Goal: Task Accomplishment & Management: Complete application form

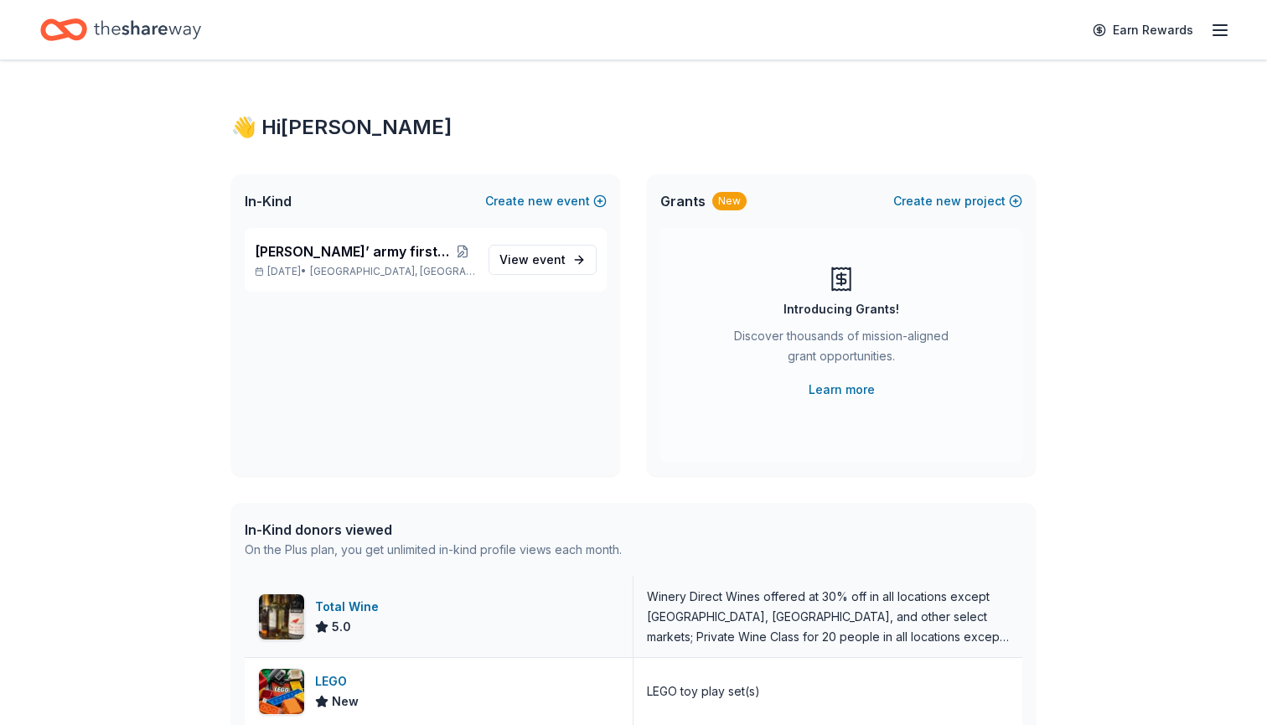
click at [679, 611] on div "Winery Direct Wines offered at 30% off in all locations except CT, MA, and othe…" at bounding box center [828, 617] width 362 height 60
click at [352, 603] on div "Total Wine" at bounding box center [350, 607] width 70 height 20
click at [546, 258] on span "event" at bounding box center [549, 259] width 34 height 14
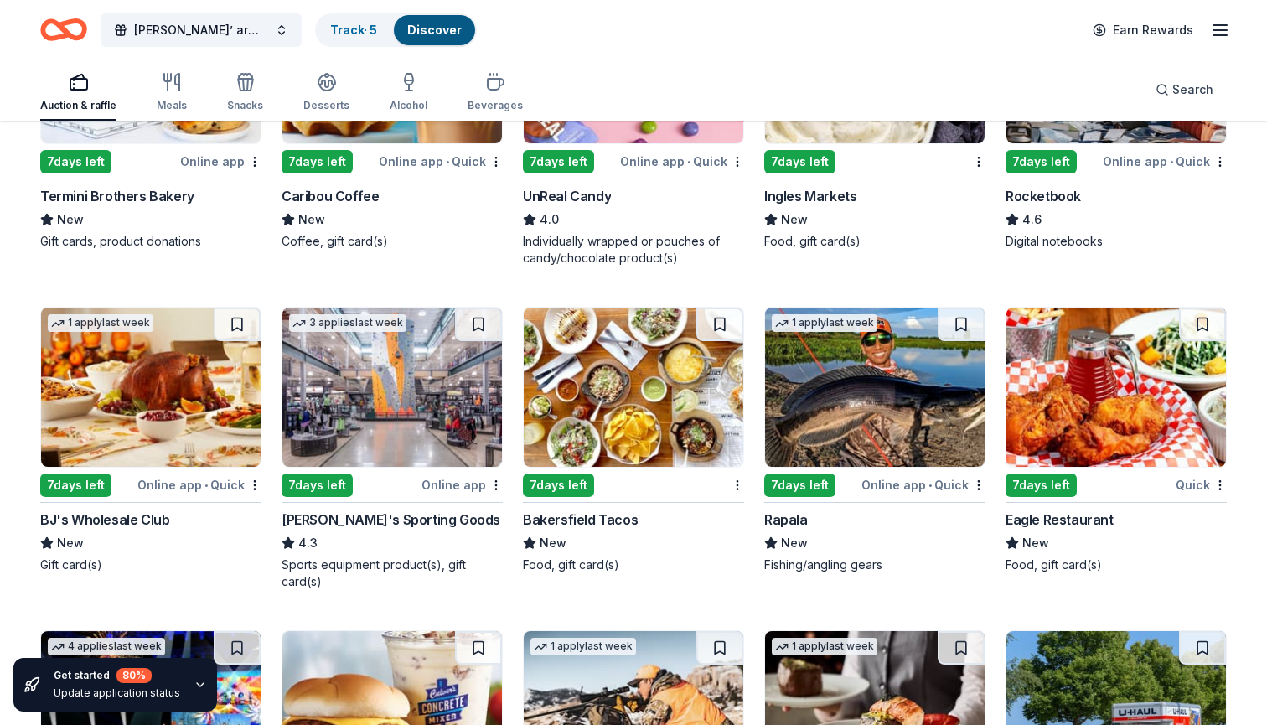
scroll to position [4502, 0]
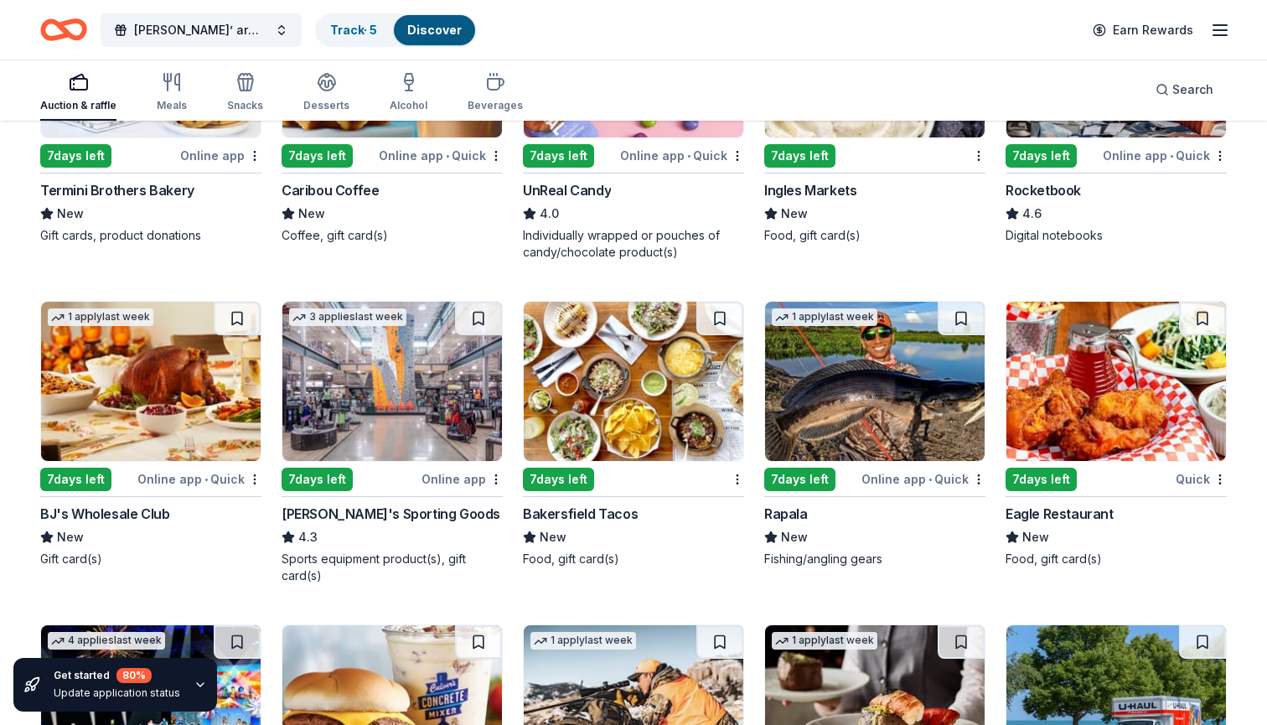
click at [836, 398] on img at bounding box center [875, 381] width 220 height 159
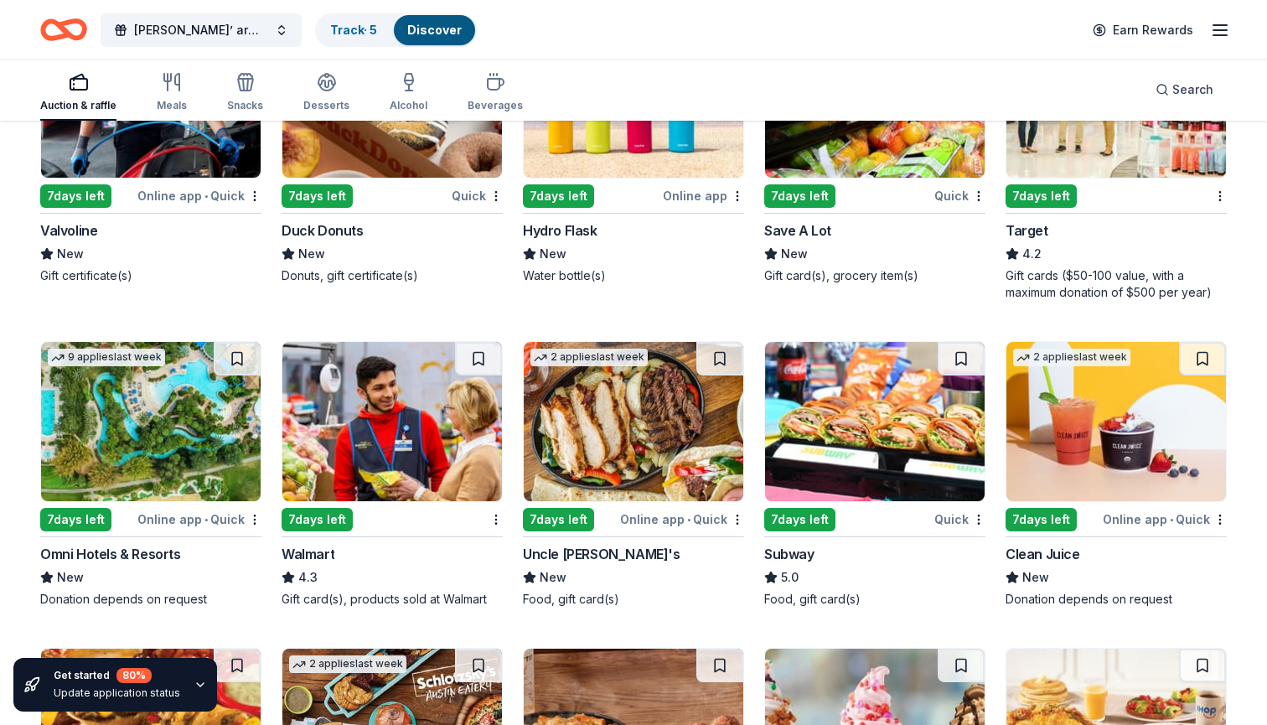
scroll to position [6380, 0]
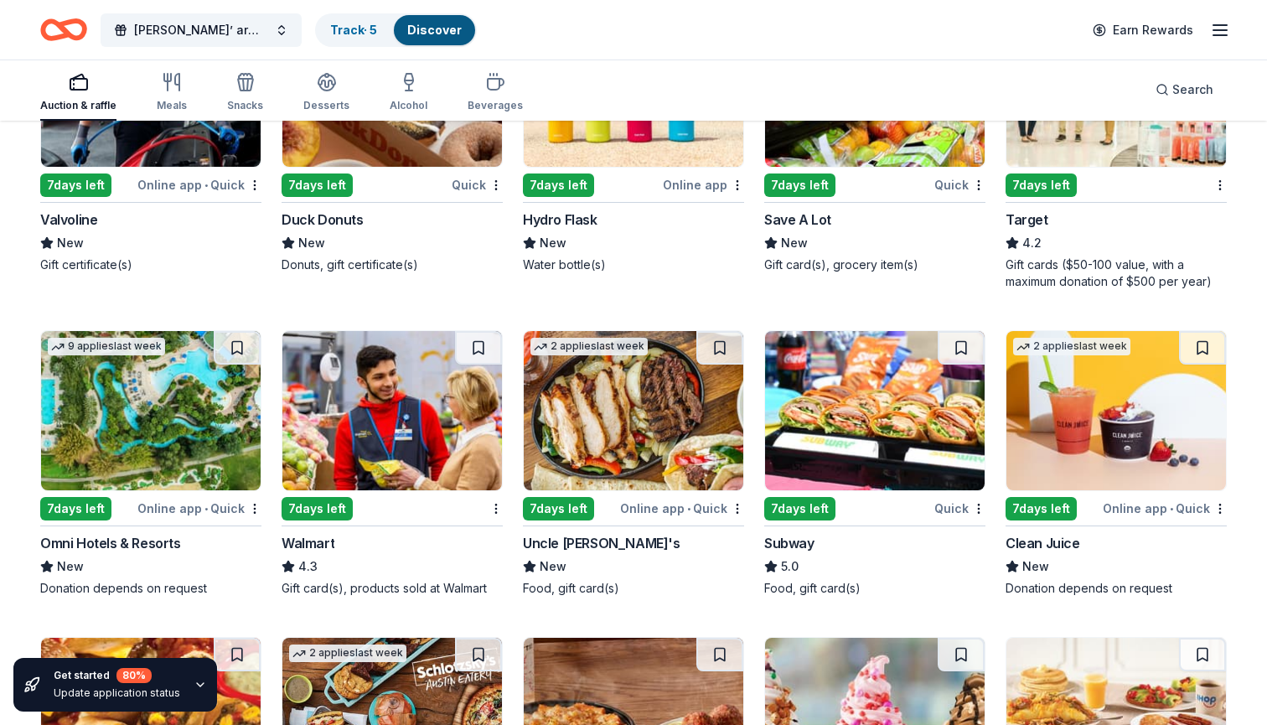
click at [169, 532] on div "9 applies last week 7 days left Online app • Quick Omni Hotels & Resorts New Do…" at bounding box center [150, 463] width 221 height 266
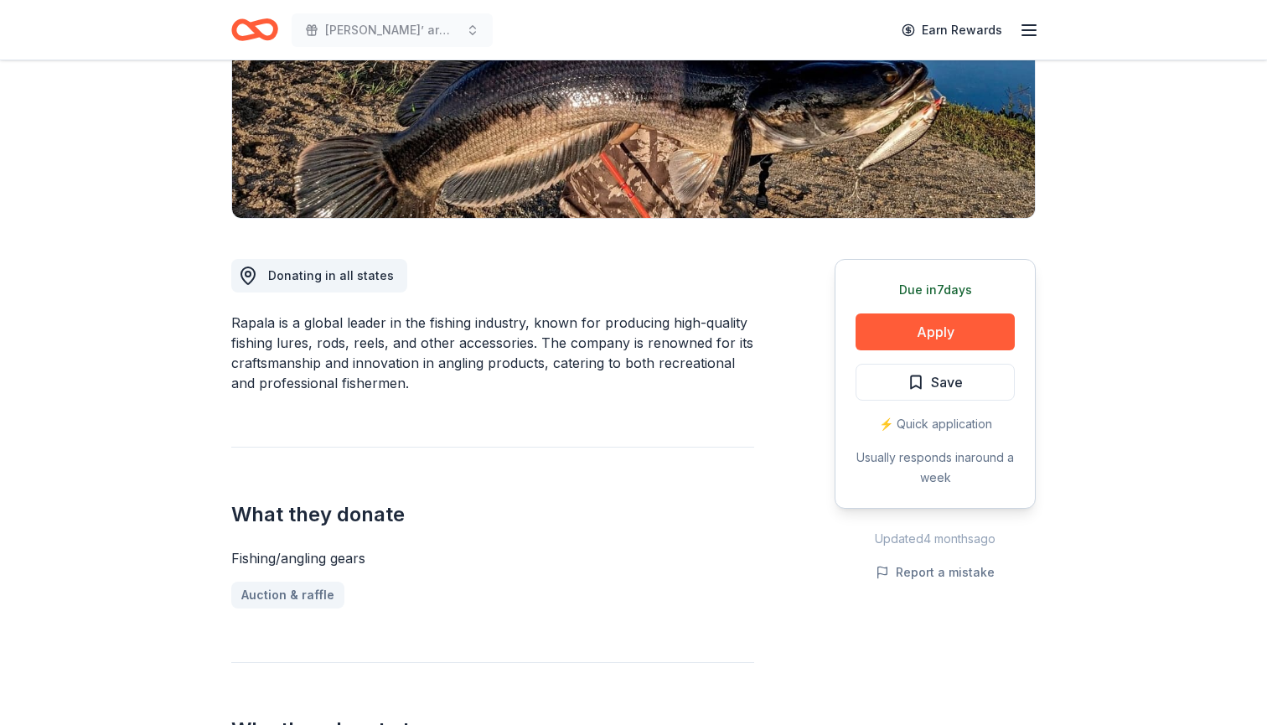
scroll to position [292, 0]
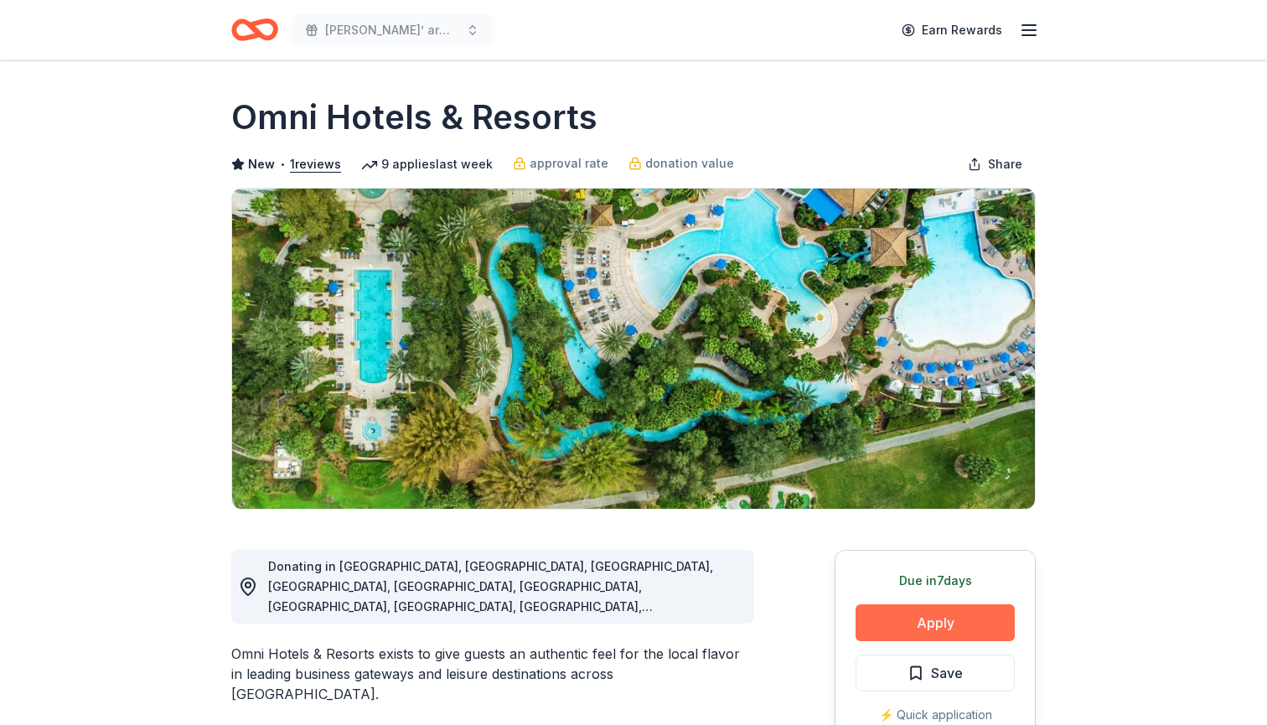
click at [941, 620] on button "Apply" at bounding box center [934, 622] width 159 height 37
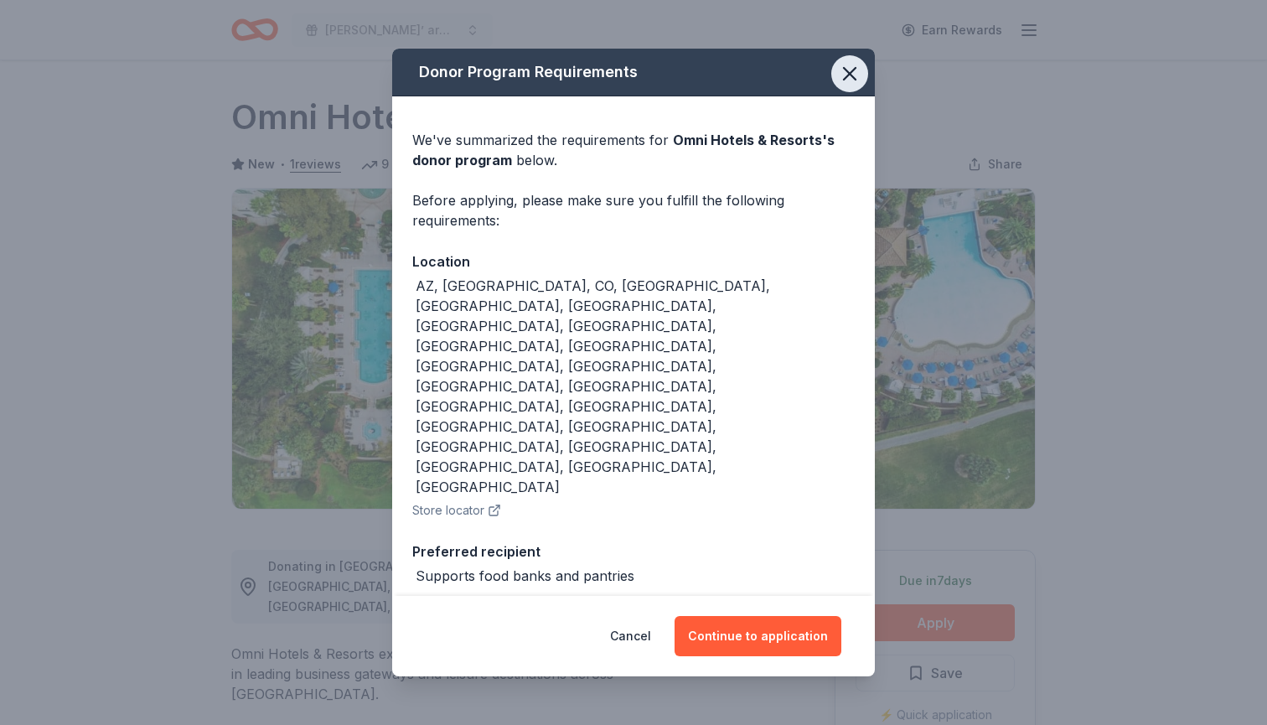
click at [847, 85] on icon "button" at bounding box center [849, 73] width 23 height 23
